Goal: Transaction & Acquisition: Subscribe to service/newsletter

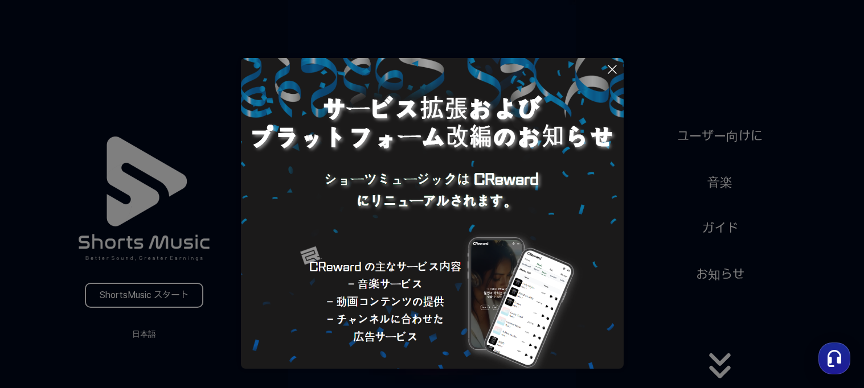
click at [610, 73] on icon at bounding box center [613, 70] width 14 height 14
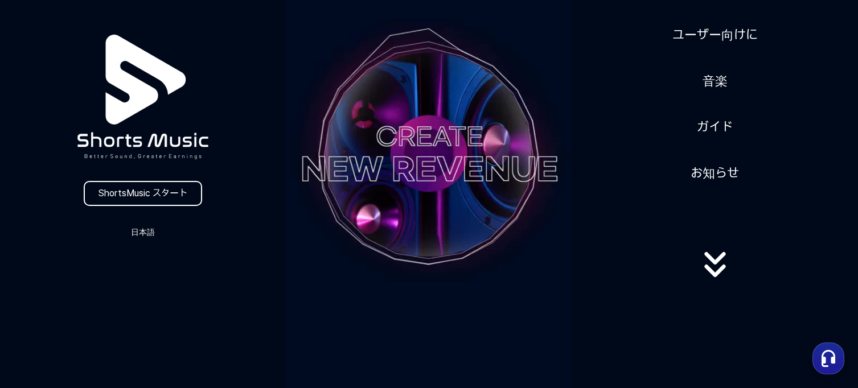
scroll to position [101, 0]
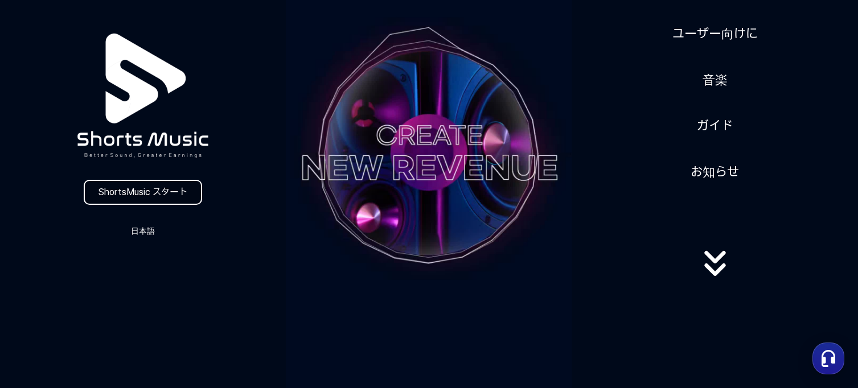
click at [165, 191] on link "ShortsMusic スタート" at bounding box center [143, 192] width 118 height 25
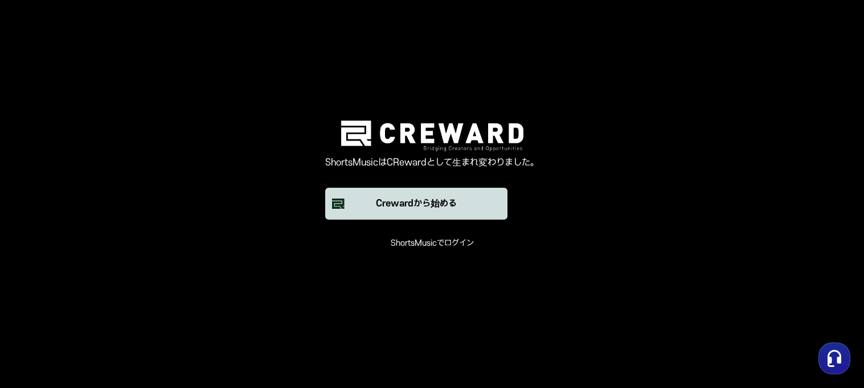
click at [477, 213] on button "Crewardから始める" at bounding box center [416, 204] width 182 height 32
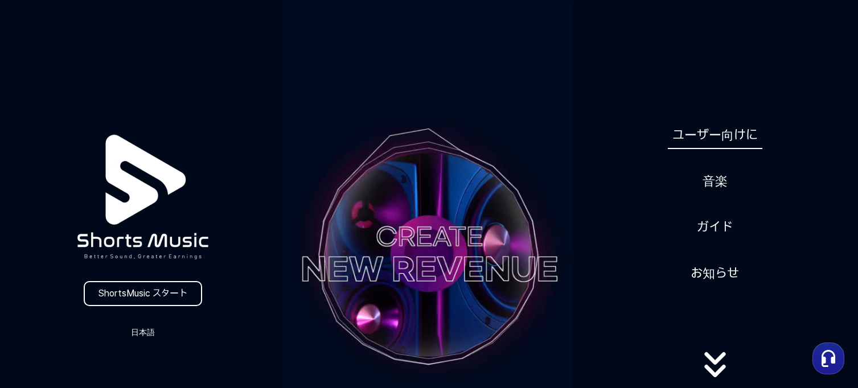
click at [745, 121] on link "ユーザー向けに" at bounding box center [715, 135] width 95 height 28
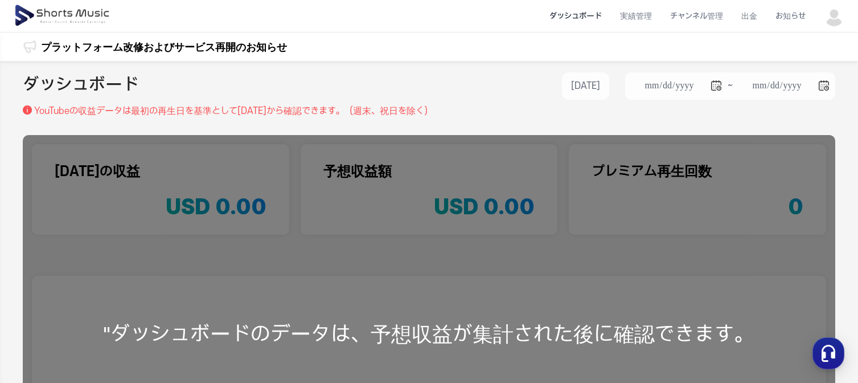
click at [833, 21] on img at bounding box center [834, 16] width 21 height 21
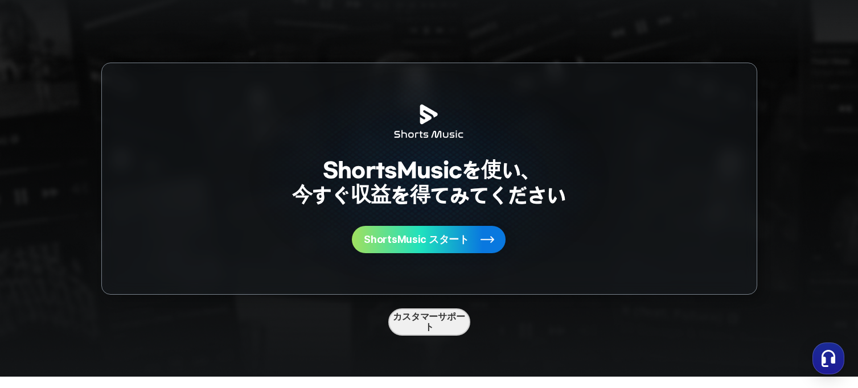
scroll to position [2968, 0]
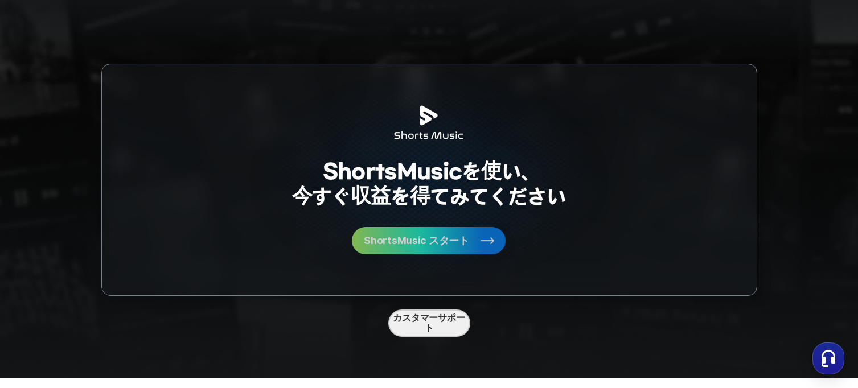
click at [473, 250] on button "ShortsMusic スタート" at bounding box center [429, 240] width 154 height 27
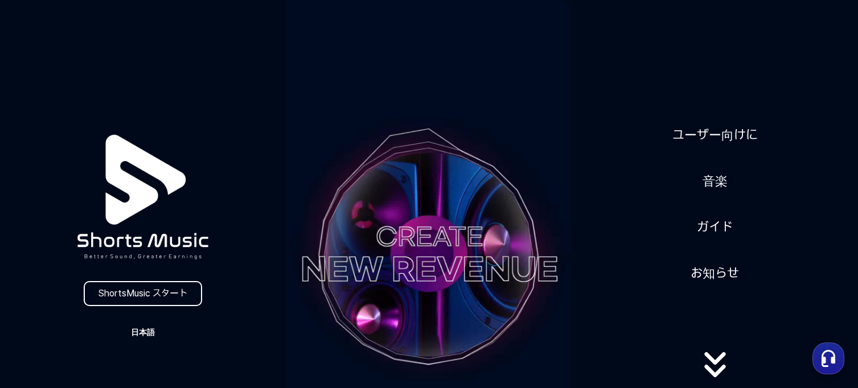
click at [148, 333] on button "日本語" at bounding box center [143, 333] width 55 height 16
click at [248, 301] on button at bounding box center [429, 194] width 858 height 388
click at [178, 297] on link "ShortsMusic スタート" at bounding box center [143, 293] width 118 height 25
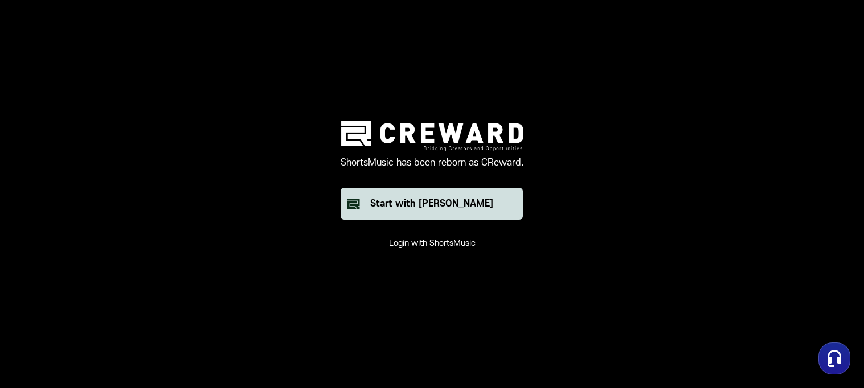
click at [471, 206] on div "Start with [PERSON_NAME]" at bounding box center [431, 204] width 123 height 14
